Goal: Task Accomplishment & Management: Manage account settings

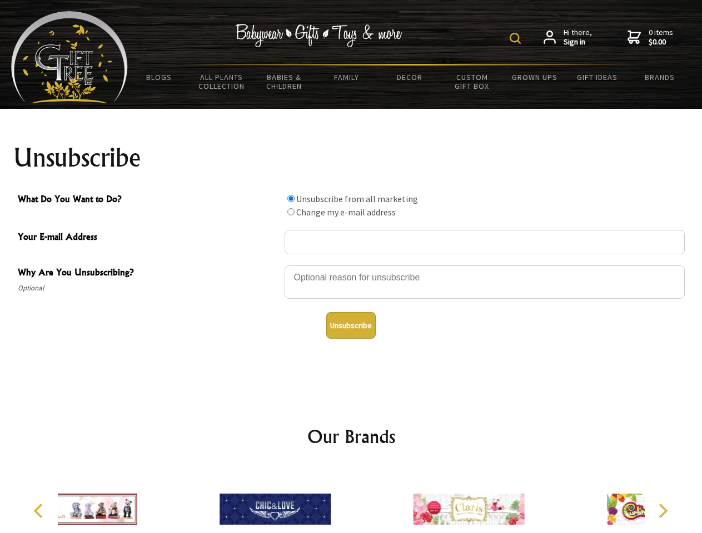
click at [517, 38] on img at bounding box center [514, 38] width 11 height 11
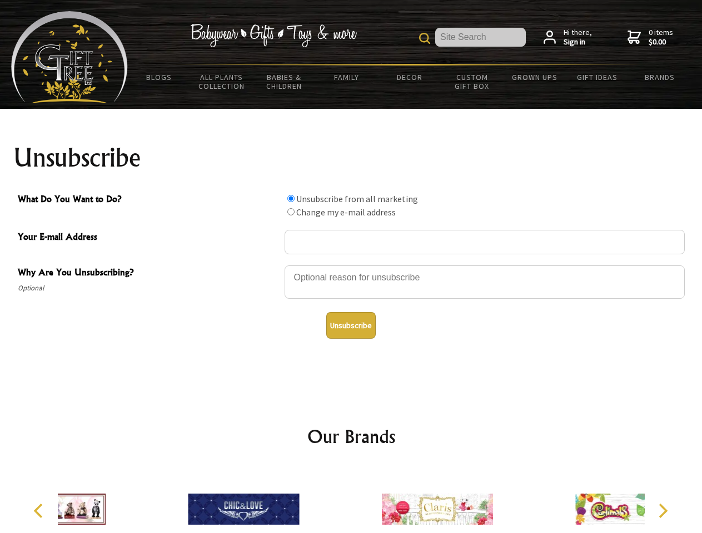
click at [351, 265] on div at bounding box center [484, 283] width 400 height 39
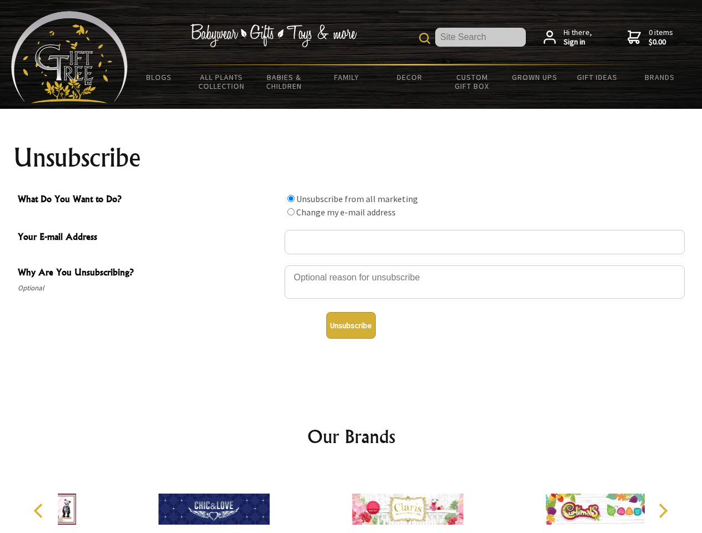
click at [291, 198] on input "What Do You Want to Do?" at bounding box center [290, 198] width 7 height 7
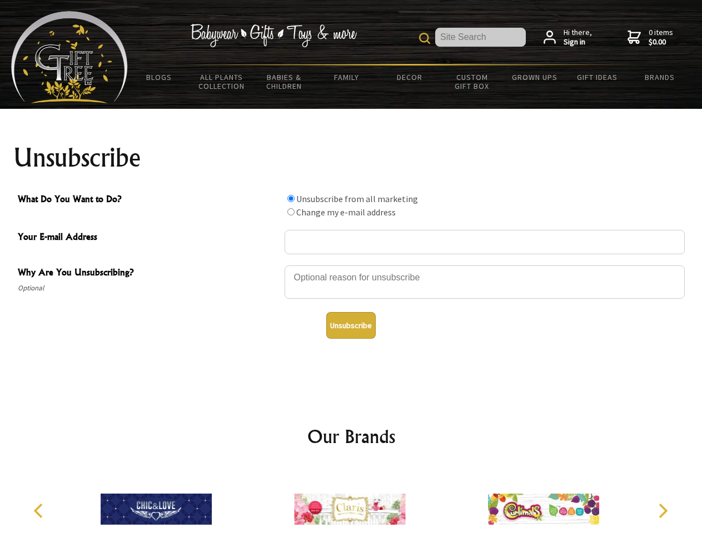
click at [291, 212] on input "What Do You Want to Do?" at bounding box center [290, 211] width 7 height 7
radio input "true"
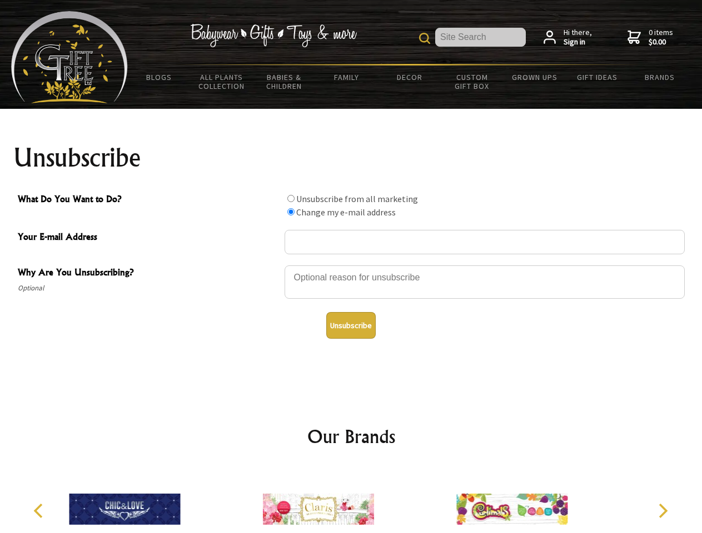
click at [351, 326] on button "Unsubscribe" at bounding box center [350, 325] width 49 height 27
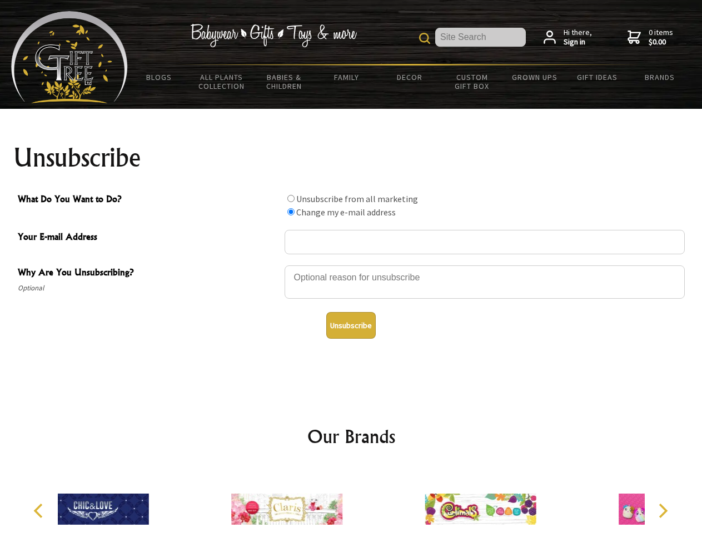
click at [351, 501] on div at bounding box center [286, 511] width 193 height 87
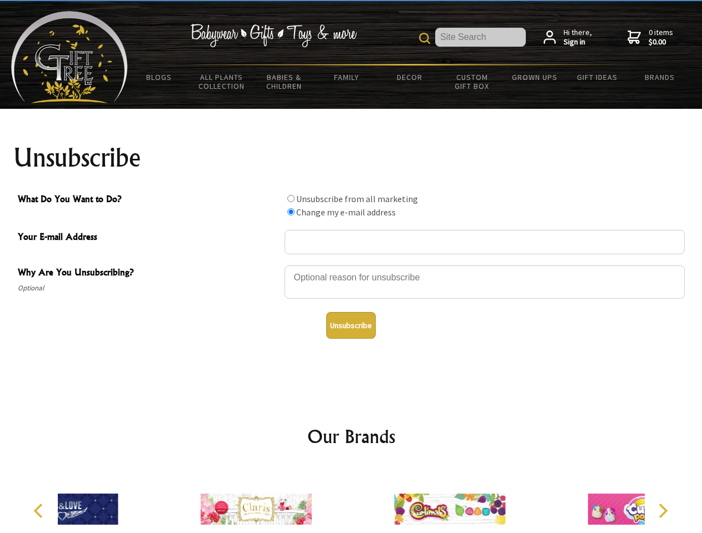
click at [40, 511] on icon "Previous" at bounding box center [39, 511] width 14 height 14
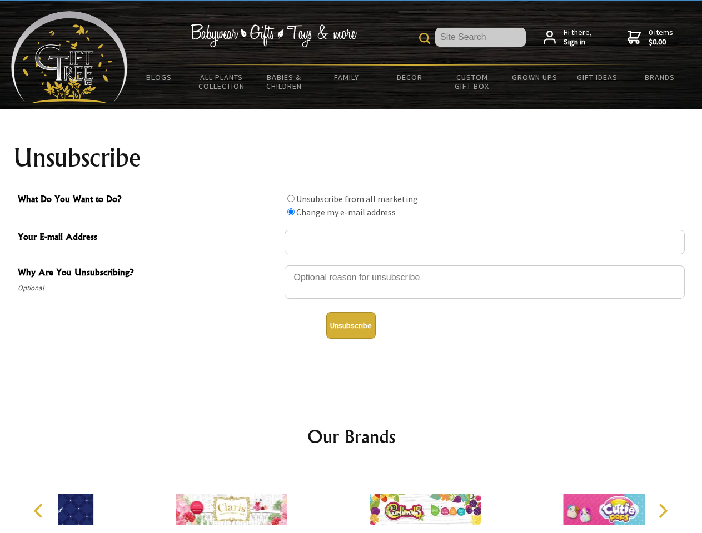
click at [662, 511] on icon "Next" at bounding box center [661, 511] width 14 height 14
